Goal: Transaction & Acquisition: Purchase product/service

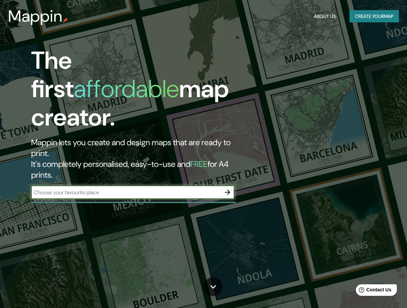
click at [122, 189] on input "text" at bounding box center [126, 193] width 190 height 8
type input "guadalajara de buga"
click at [224, 188] on icon "button" at bounding box center [228, 192] width 8 height 8
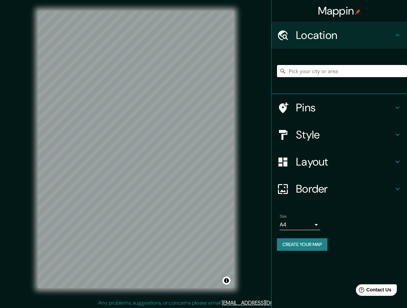
click at [381, 136] on h4 "Style" at bounding box center [345, 135] width 98 height 14
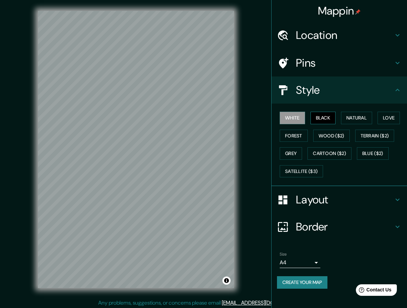
click at [325, 117] on button "Black" at bounding box center [323, 118] width 25 height 13
click at [365, 122] on button "Natural" at bounding box center [356, 118] width 31 height 13
click at [396, 121] on button "Love" at bounding box center [389, 118] width 22 height 13
click at [300, 137] on button "Forest" at bounding box center [294, 136] width 28 height 13
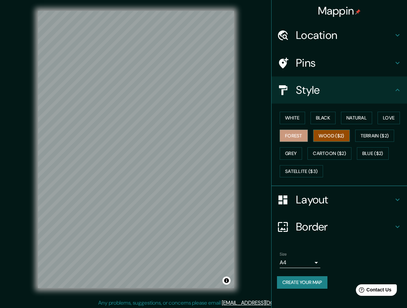
click at [341, 135] on button "Wood ($2)" at bounding box center [331, 136] width 37 height 13
click at [375, 134] on button "Terrain ($2)" at bounding box center [374, 136] width 39 height 13
click at [332, 135] on button "Wood ($2)" at bounding box center [331, 136] width 37 height 13
click at [299, 156] on button "Grey" at bounding box center [291, 153] width 22 height 13
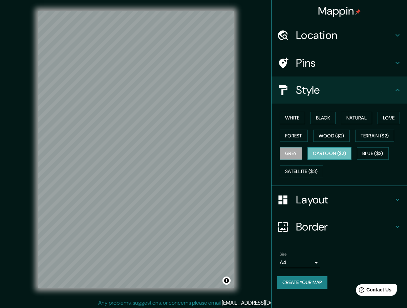
click at [329, 155] on button "Cartoon ($2)" at bounding box center [330, 153] width 44 height 13
click at [383, 152] on button "Blue ($2)" at bounding box center [373, 153] width 32 height 13
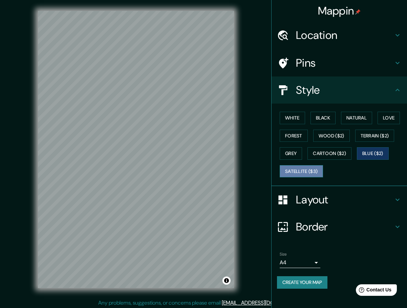
click at [309, 169] on button "Satellite ($3)" at bounding box center [301, 171] width 43 height 13
drag, startPoint x: 362, startPoint y: 118, endPoint x: 345, endPoint y: 120, distance: 17.4
click at [361, 118] on button "Natural" at bounding box center [356, 118] width 31 height 13
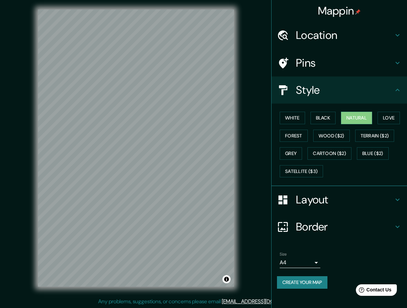
scroll to position [2, 0]
click at [337, 234] on div "Border" at bounding box center [340, 226] width 136 height 27
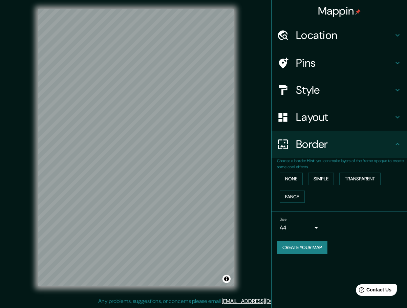
click at [323, 115] on h4 "Layout" at bounding box center [345, 117] width 98 height 14
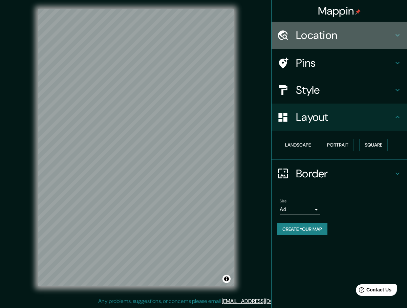
click at [323, 45] on div "Location" at bounding box center [340, 35] width 136 height 27
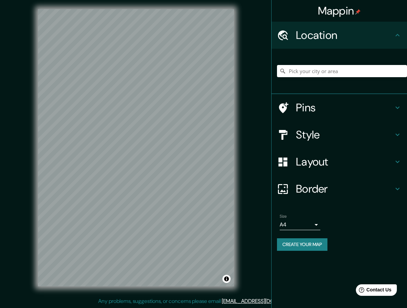
click at [314, 114] on h4 "Pins" at bounding box center [345, 108] width 98 height 14
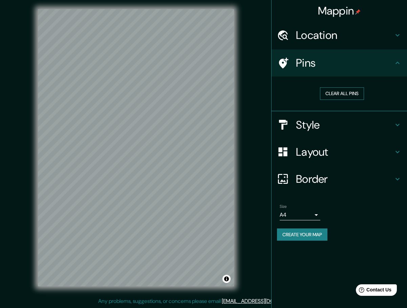
click at [348, 94] on button "Clear all pins" at bounding box center [342, 93] width 44 height 13
click at [352, 92] on button "Clear all pins" at bounding box center [342, 93] width 44 height 13
click at [284, 64] on icon at bounding box center [283, 63] width 9 height 11
drag, startPoint x: 393, startPoint y: 58, endPoint x: 400, endPoint y: 58, distance: 6.1
click at [398, 58] on div "Pins" at bounding box center [340, 62] width 136 height 27
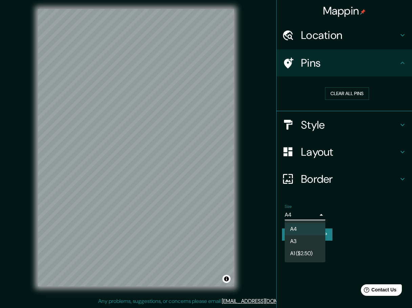
click at [316, 212] on body "Mappin Location Pins Clear all pins Style Layout Border Choose a border. Hint :…" at bounding box center [206, 152] width 412 height 308
click at [307, 243] on li "A3" at bounding box center [305, 242] width 41 height 12
type input "a4"
